Goal: Task Accomplishment & Management: Use online tool/utility

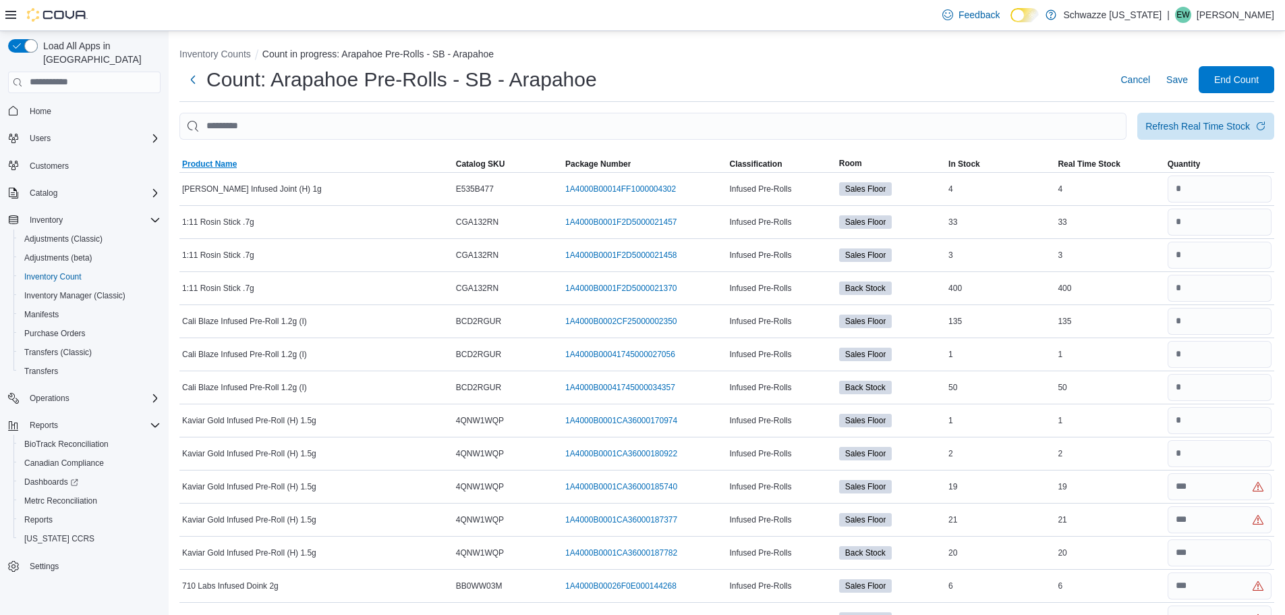
click at [216, 167] on span "Product Name" at bounding box center [209, 164] width 55 height 11
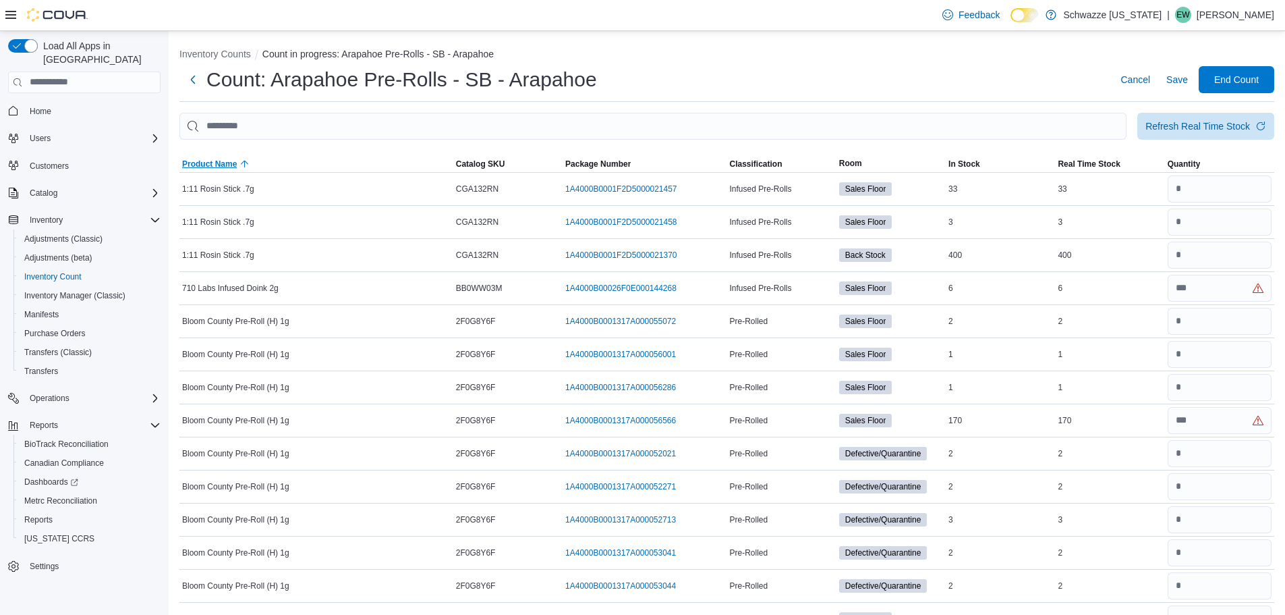
click at [216, 167] on span "Product Name" at bounding box center [209, 164] width 55 height 11
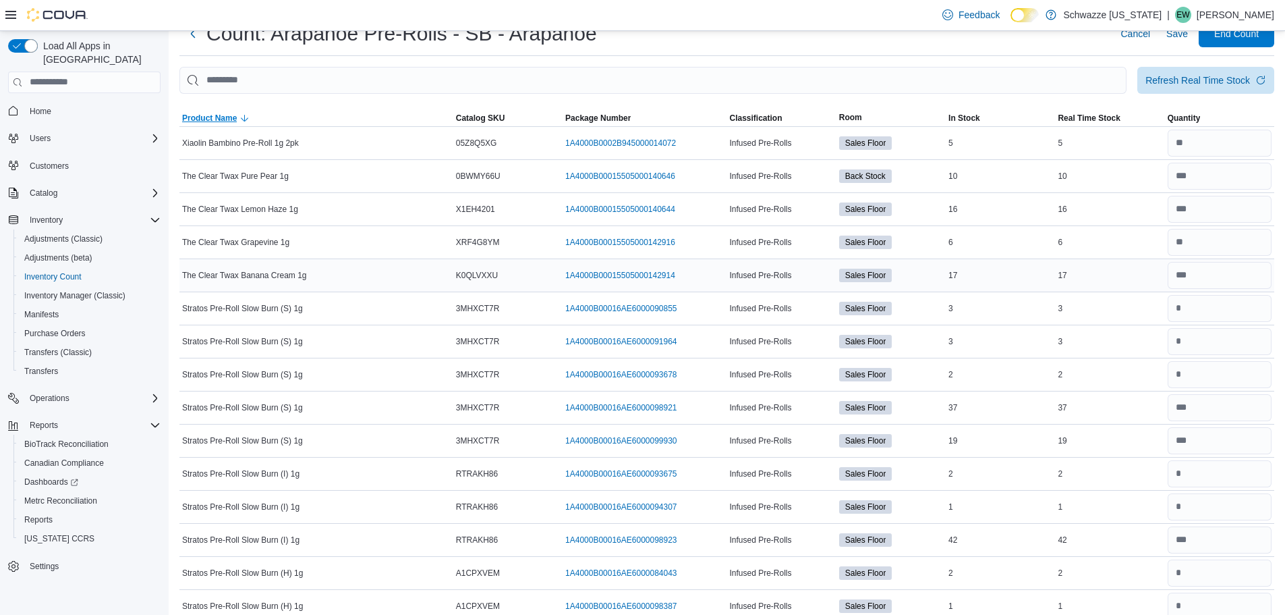
scroll to position [67, 0]
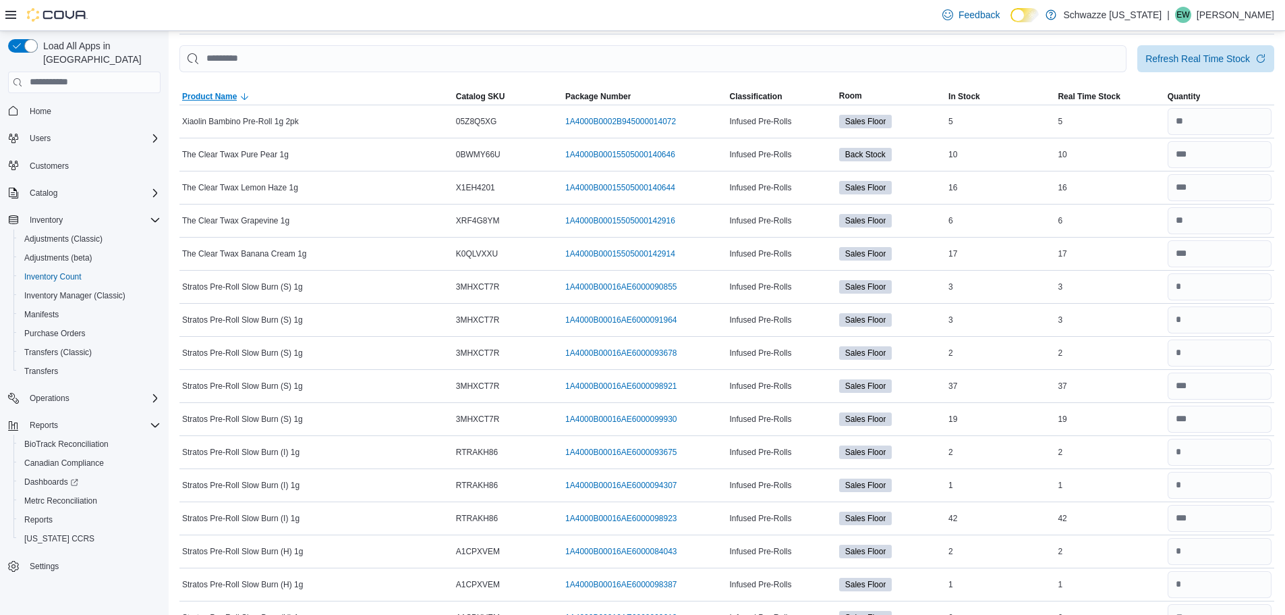
click at [185, 93] on span "Product Name" at bounding box center [209, 96] width 55 height 11
click at [230, 95] on span "Product Name" at bounding box center [209, 96] width 55 height 11
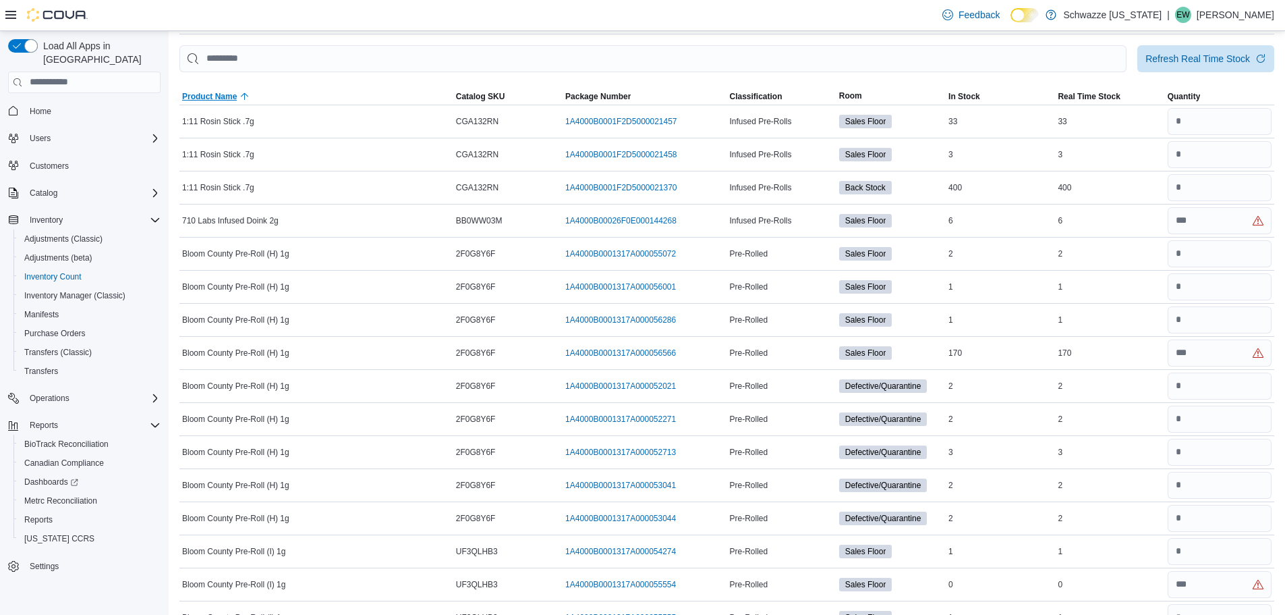
click at [215, 101] on span "Product Name" at bounding box center [209, 96] width 55 height 11
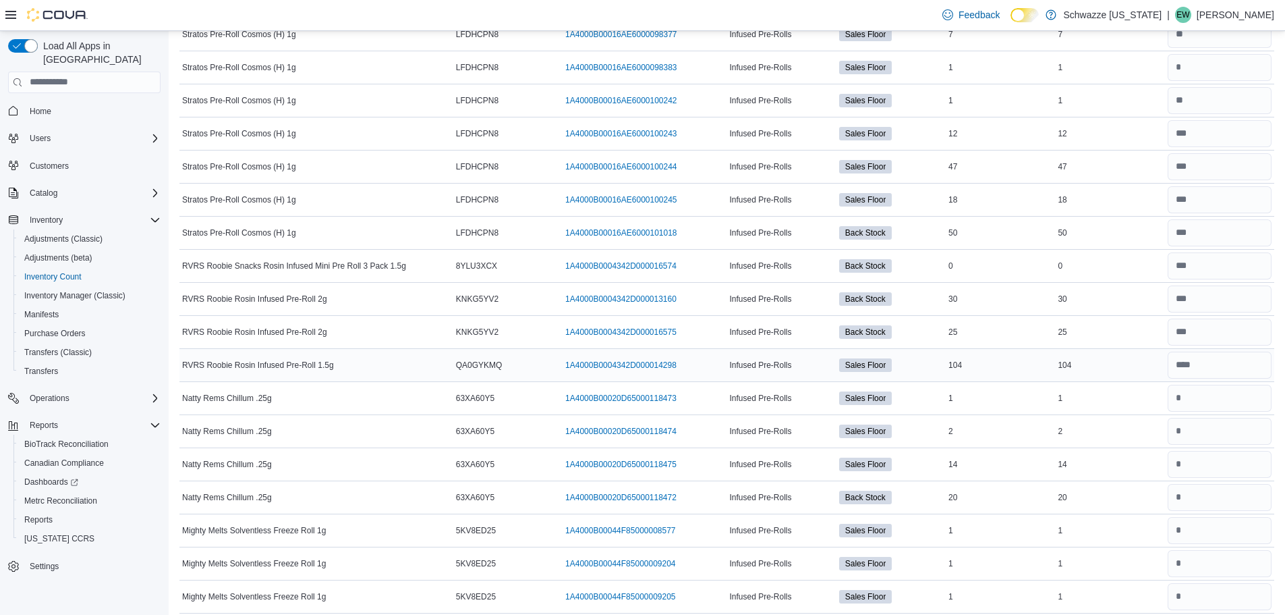
scroll to position [1282, 0]
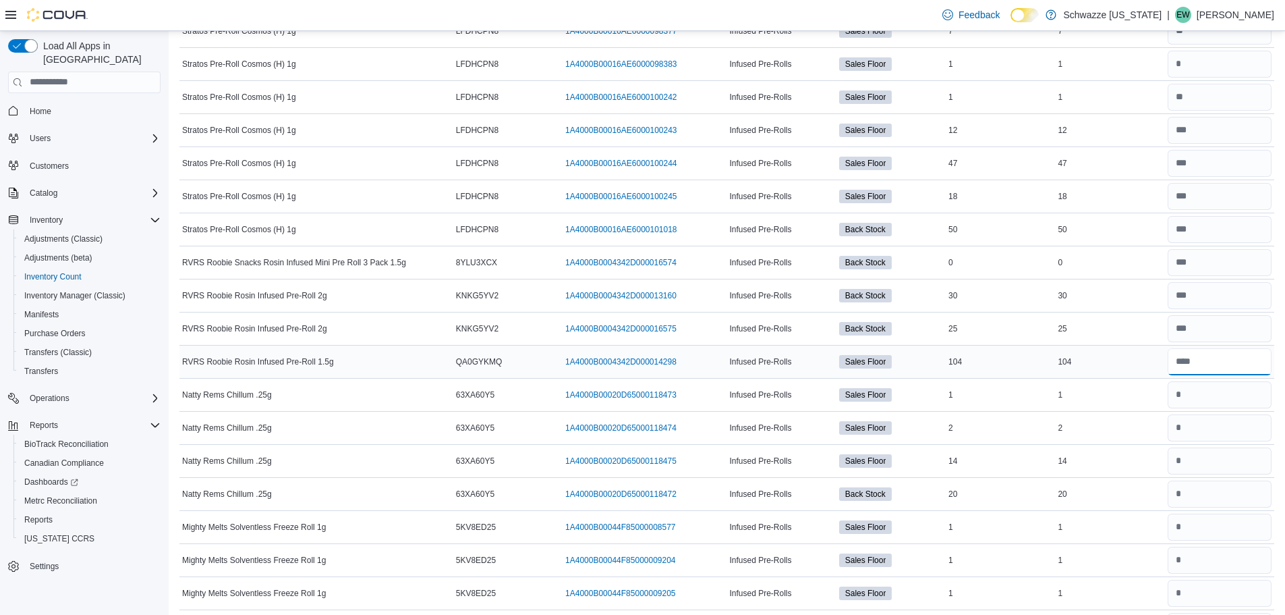
drag, startPoint x: 1212, startPoint y: 365, endPoint x: 1138, endPoint y: 355, distance: 74.9
click at [1138, 355] on tr "RVRS Roobie Rosin Infused Pre-Roll 1.5g Catalog SKU QA0GYKMQ Package Number 1A4…" at bounding box center [726, 361] width 1095 height 33
drag, startPoint x: 1202, startPoint y: 393, endPoint x: 1187, endPoint y: 397, distance: 15.2
click at [1187, 397] on input "number" at bounding box center [1220, 394] width 104 height 27
drag, startPoint x: 1208, startPoint y: 423, endPoint x: 1201, endPoint y: 442, distance: 20.1
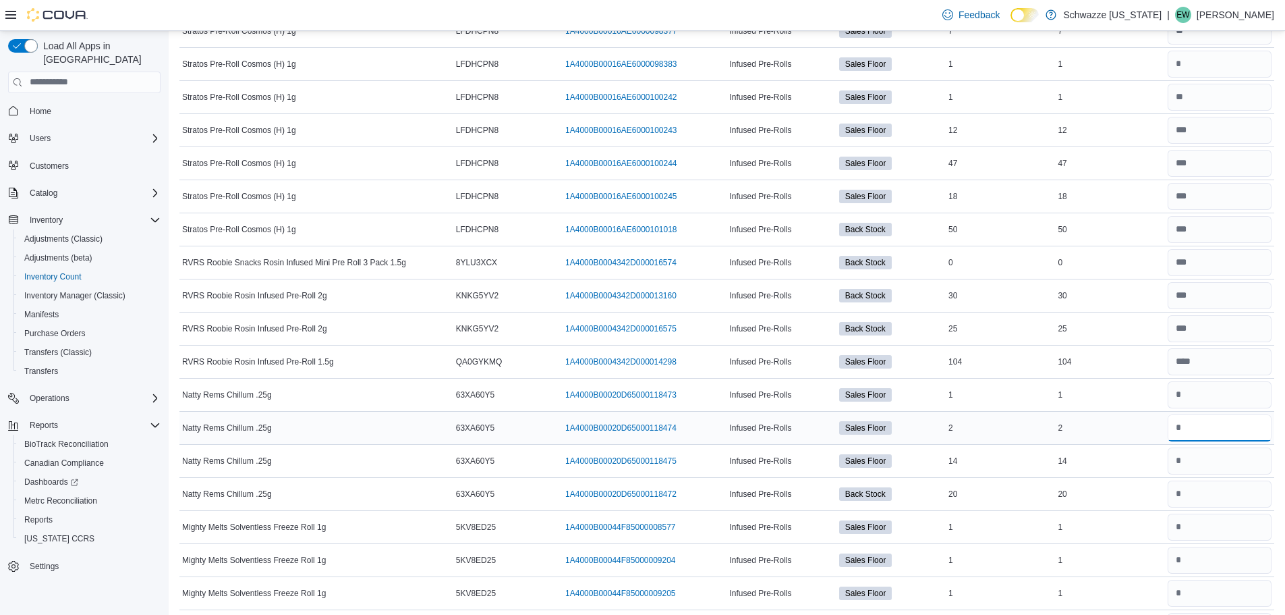
click at [1208, 423] on input "number" at bounding box center [1220, 427] width 104 height 27
click at [1213, 461] on input "number" at bounding box center [1220, 460] width 104 height 27
click at [1220, 501] on input "number" at bounding box center [1220, 493] width 104 height 27
click at [1208, 364] on input "number" at bounding box center [1220, 361] width 104 height 27
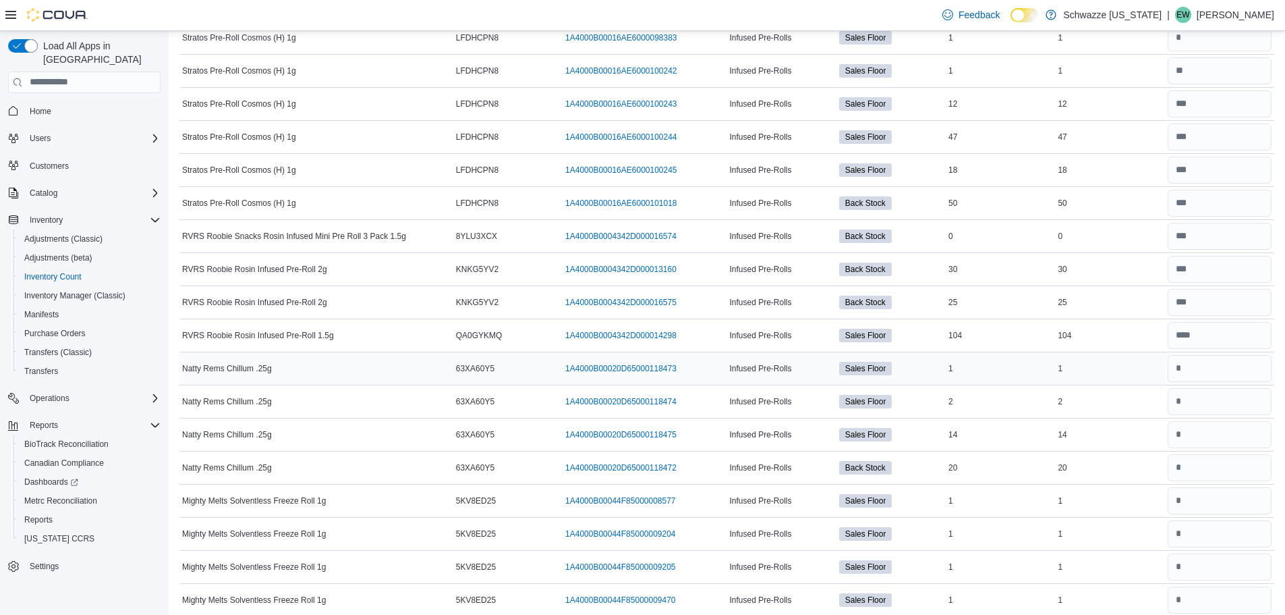
scroll to position [1349, 0]
